Goal: Check status: Check status

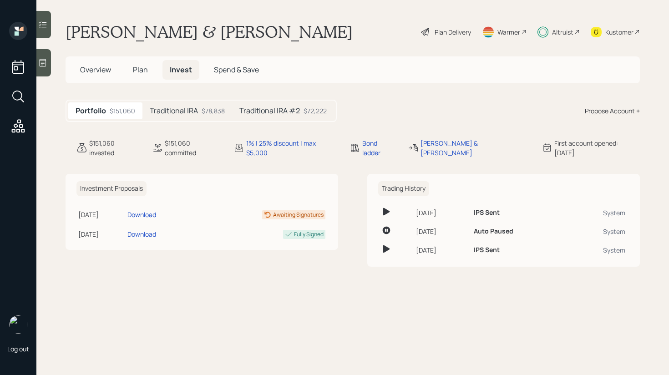
click at [205, 111] on div "$78,838" at bounding box center [213, 111] width 23 height 10
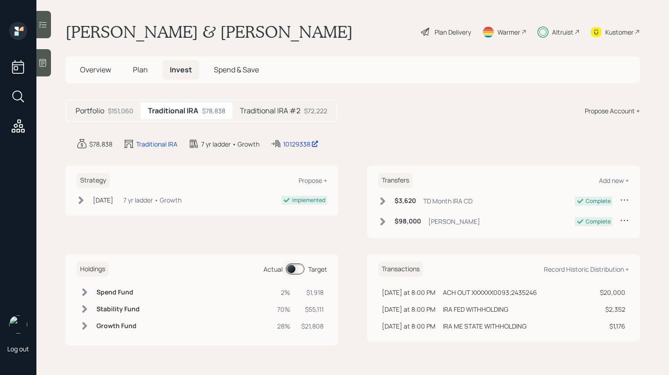
click at [276, 110] on h5 "Traditional IRA #2" at bounding box center [270, 110] width 61 height 9
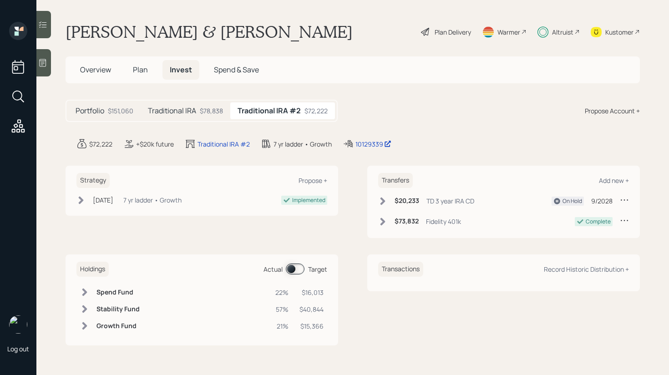
click at [42, 29] on icon at bounding box center [42, 24] width 9 height 9
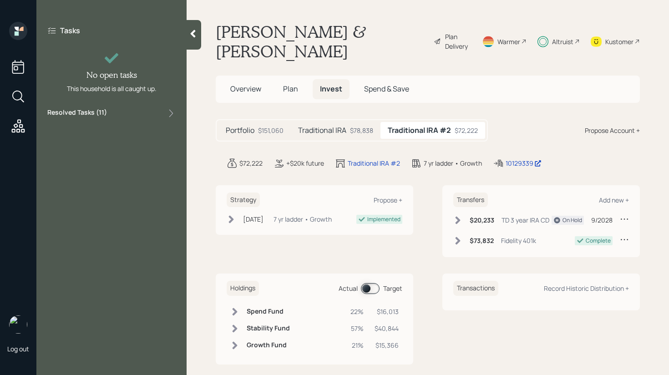
click at [126, 108] on div "Tasks No open tasks This household is all caught up. Resolved Tasks ( 11 )" at bounding box center [111, 72] width 150 height 101
click at [127, 111] on div "Resolved Tasks ( 11 )" at bounding box center [111, 113] width 128 height 11
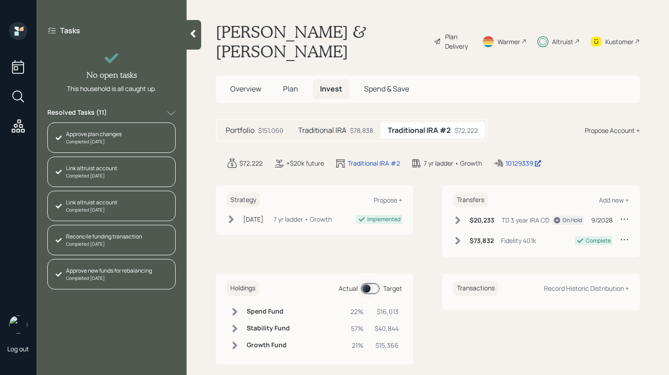
click at [189, 40] on div at bounding box center [194, 35] width 15 height 30
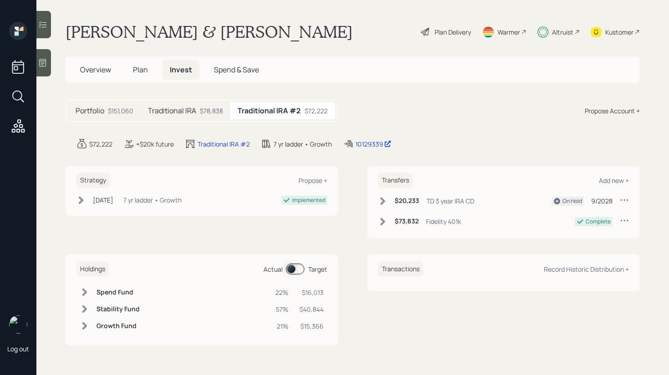
click at [217, 109] on div "$78,838" at bounding box center [211, 111] width 23 height 10
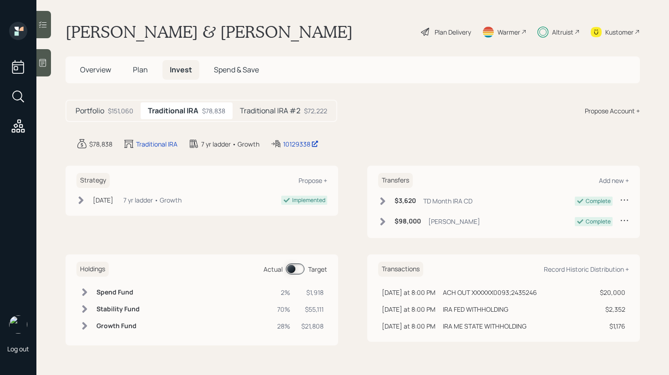
click at [255, 110] on h5 "Traditional IRA #2" at bounding box center [270, 110] width 61 height 9
